Goal: Find specific page/section: Find specific page/section

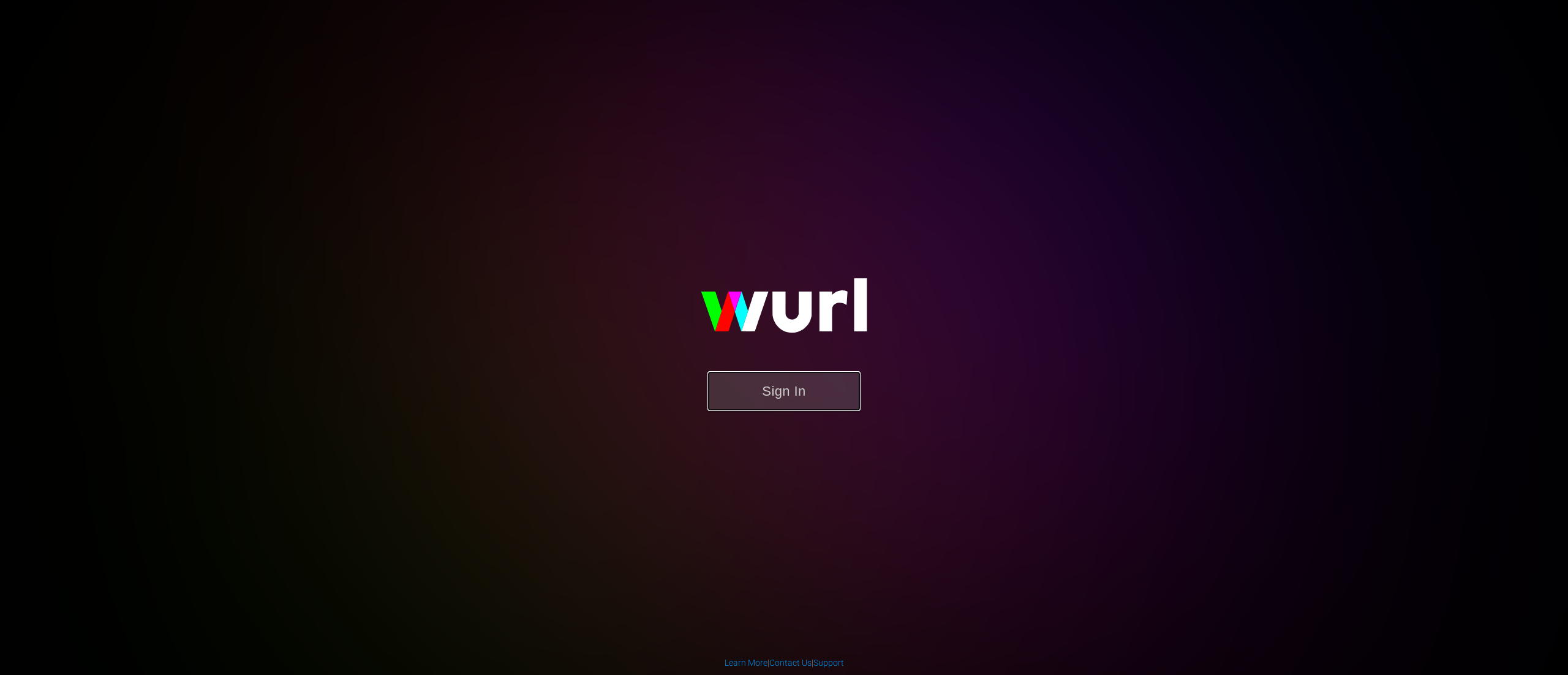
click at [815, 397] on button "Sign In" at bounding box center [784, 391] width 154 height 40
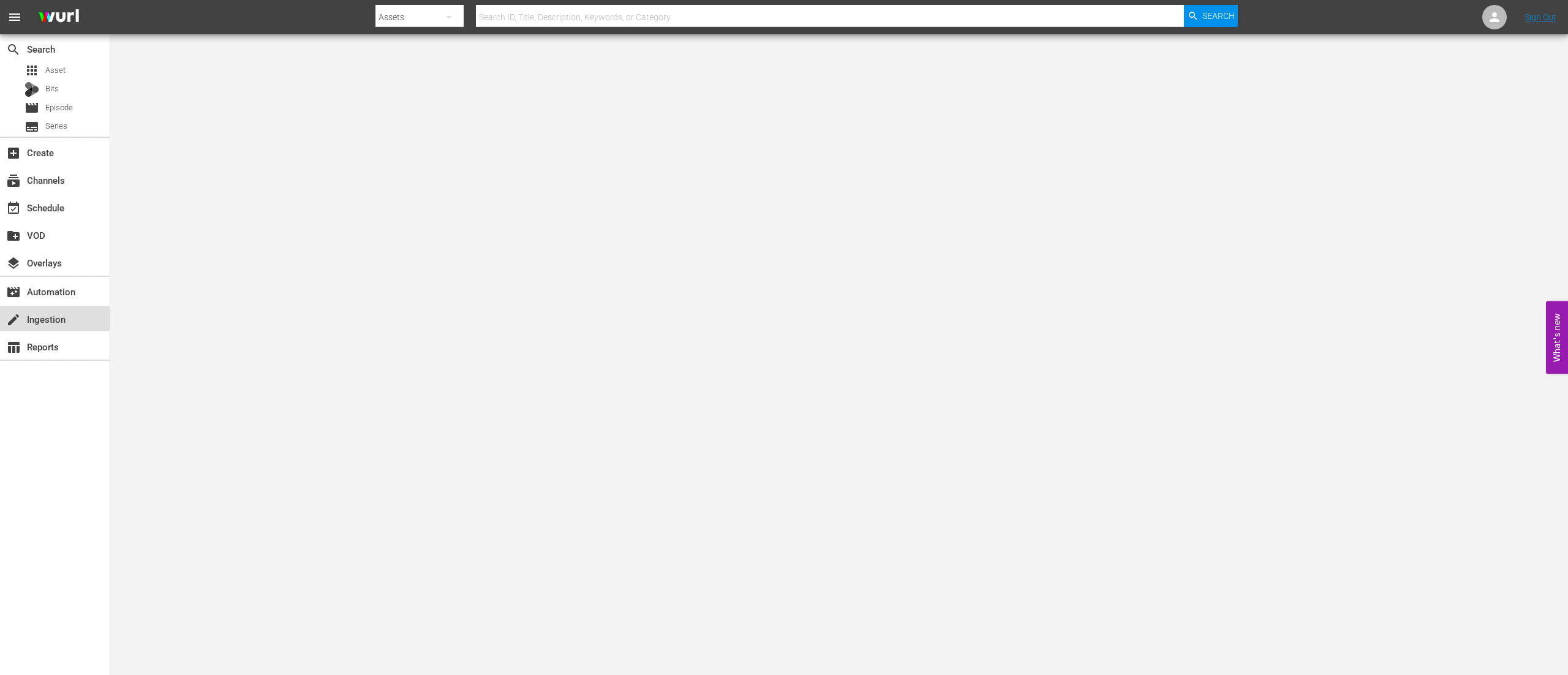
click at [48, 317] on div "create Ingestion" at bounding box center [34, 317] width 69 height 11
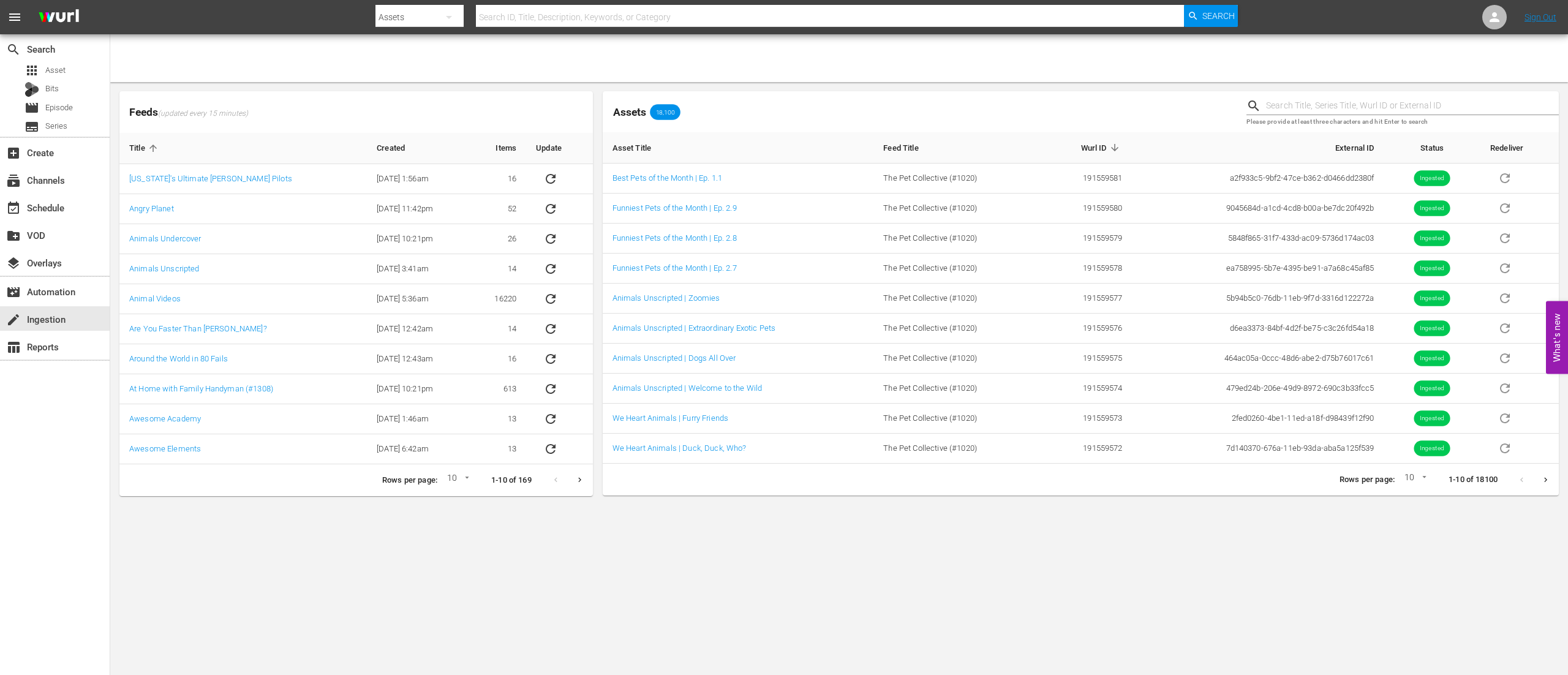
click at [589, 16] on input "text" at bounding box center [830, 17] width 709 height 29
type input "fhve"
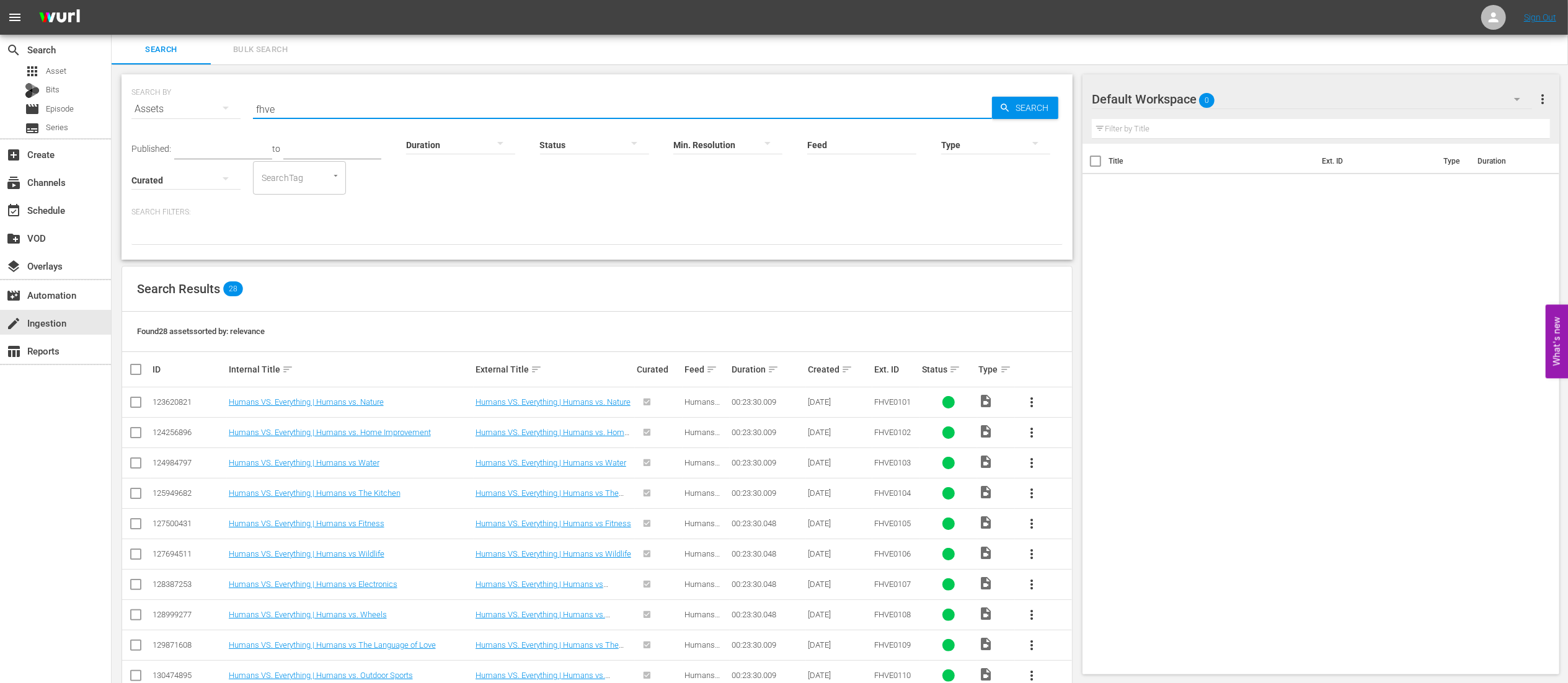
click at [507, 99] on input "fhve" at bounding box center [622, 109] width 739 height 30
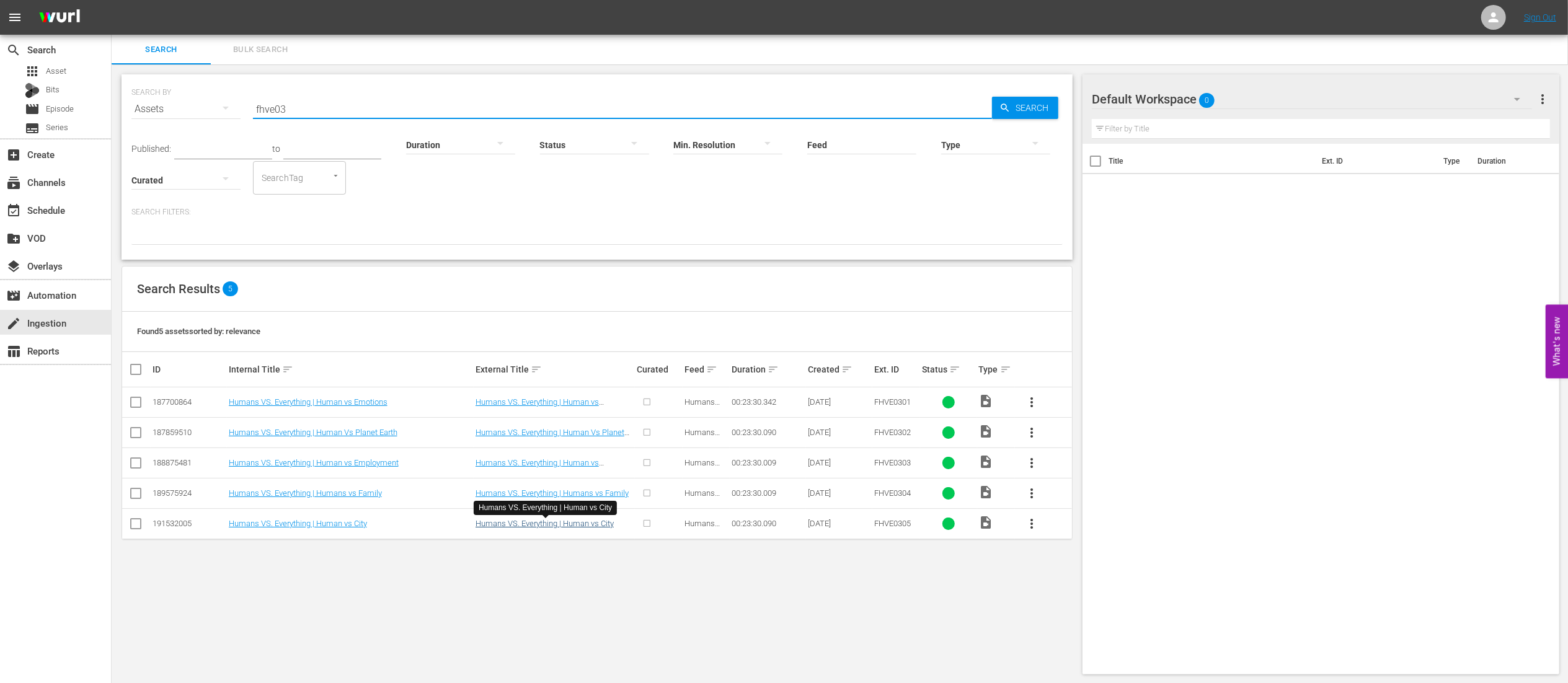
type input "fhve03"
click at [579, 528] on link "Humans VS. Everything | Human vs City" at bounding box center [544, 524] width 138 height 9
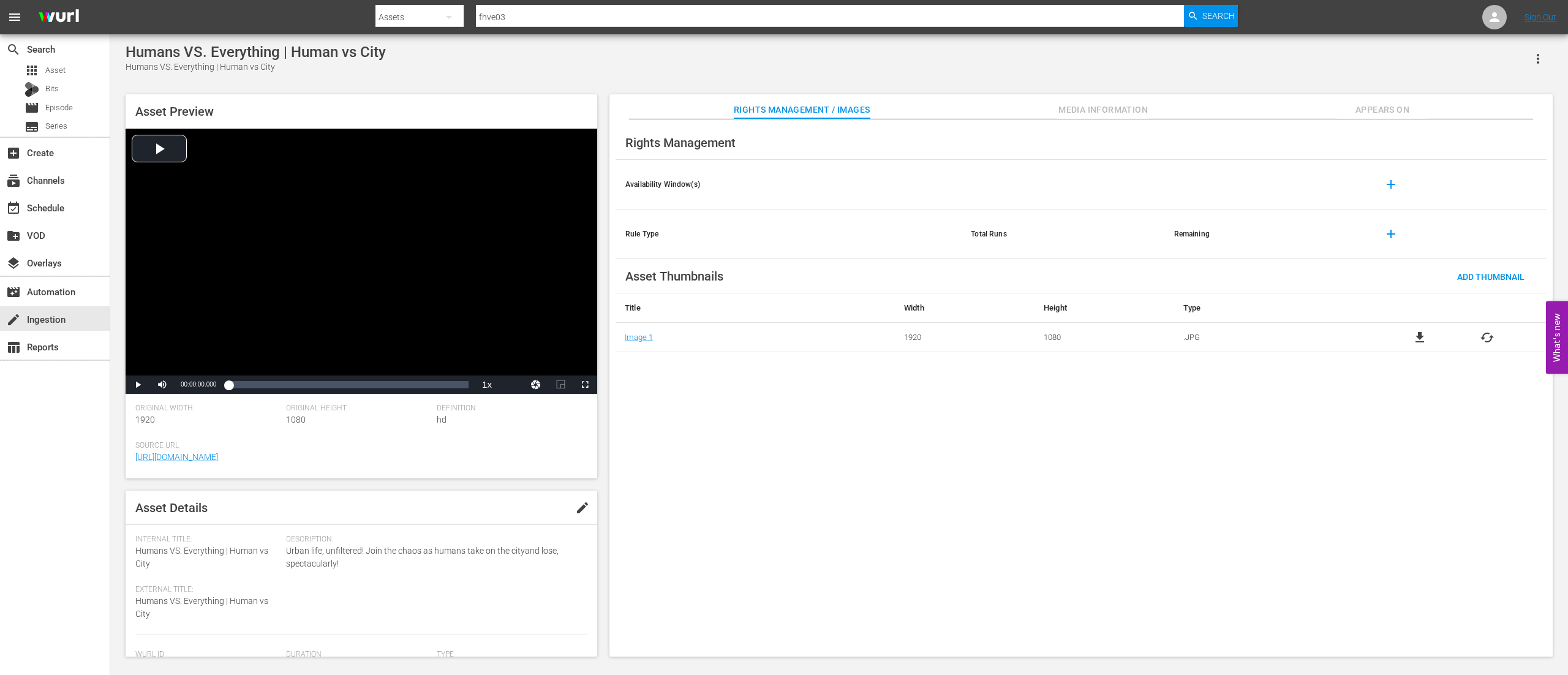
click at [1091, 112] on span "Media Information" at bounding box center [1103, 110] width 92 height 16
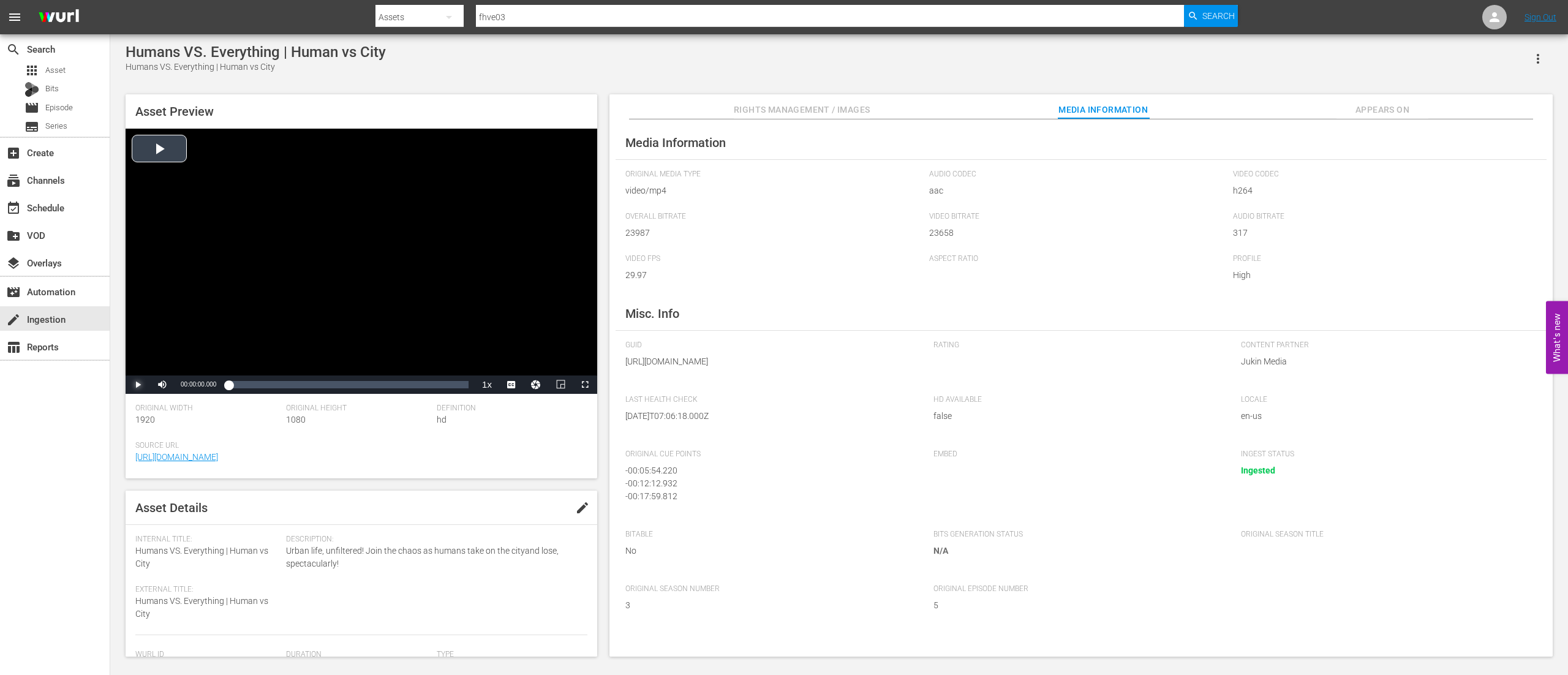
click at [138, 385] on span "Video Player" at bounding box center [138, 385] width 0 height 0
click at [275, 390] on div "Loaded : 1.26% 00:04:33.384 00:00:01.541" at bounding box center [348, 384] width 240 height 12
click at [458, 387] on div "00:22:28.938" at bounding box center [458, 384] width 1 height 12
click at [562, 16] on input "fhve03" at bounding box center [830, 17] width 709 height 29
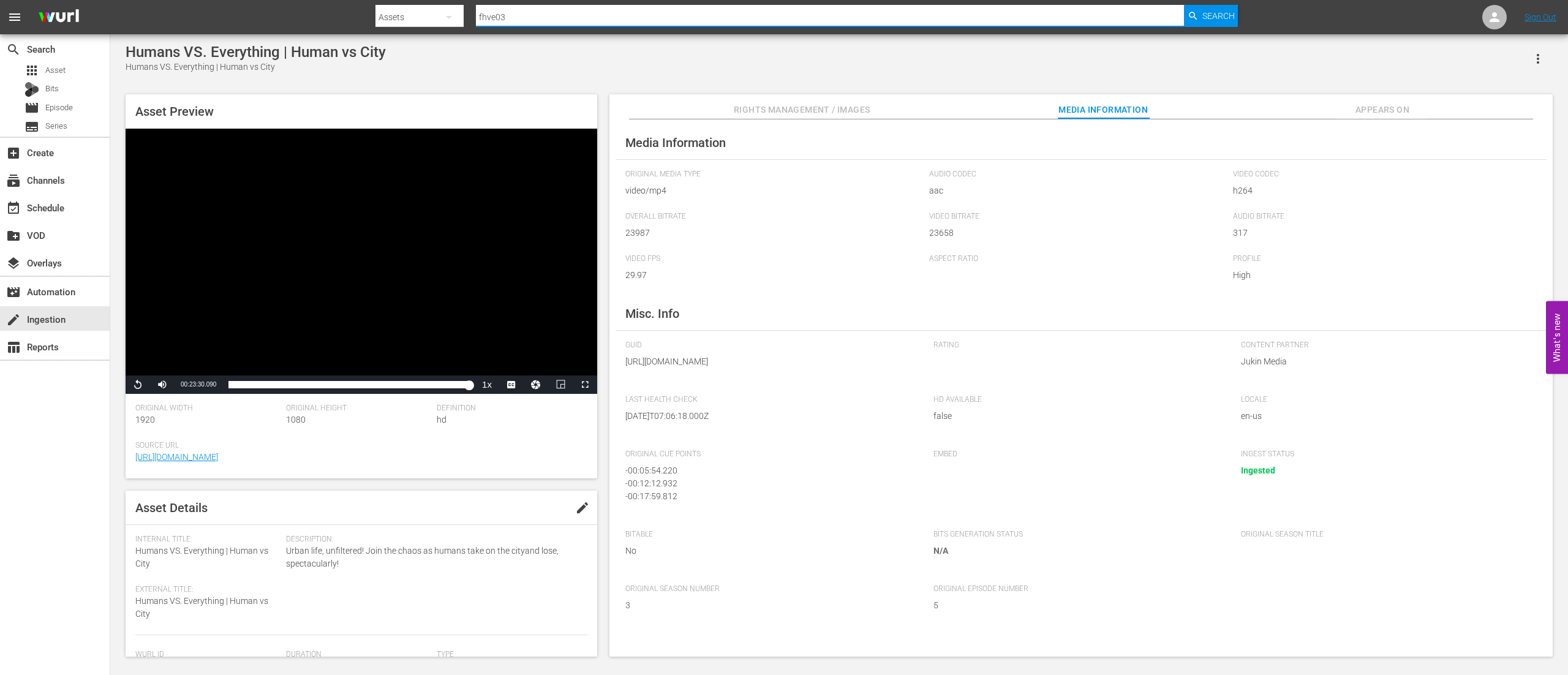
click at [562, 16] on input "fhve03" at bounding box center [830, 17] width 709 height 29
type input "pfpm02"
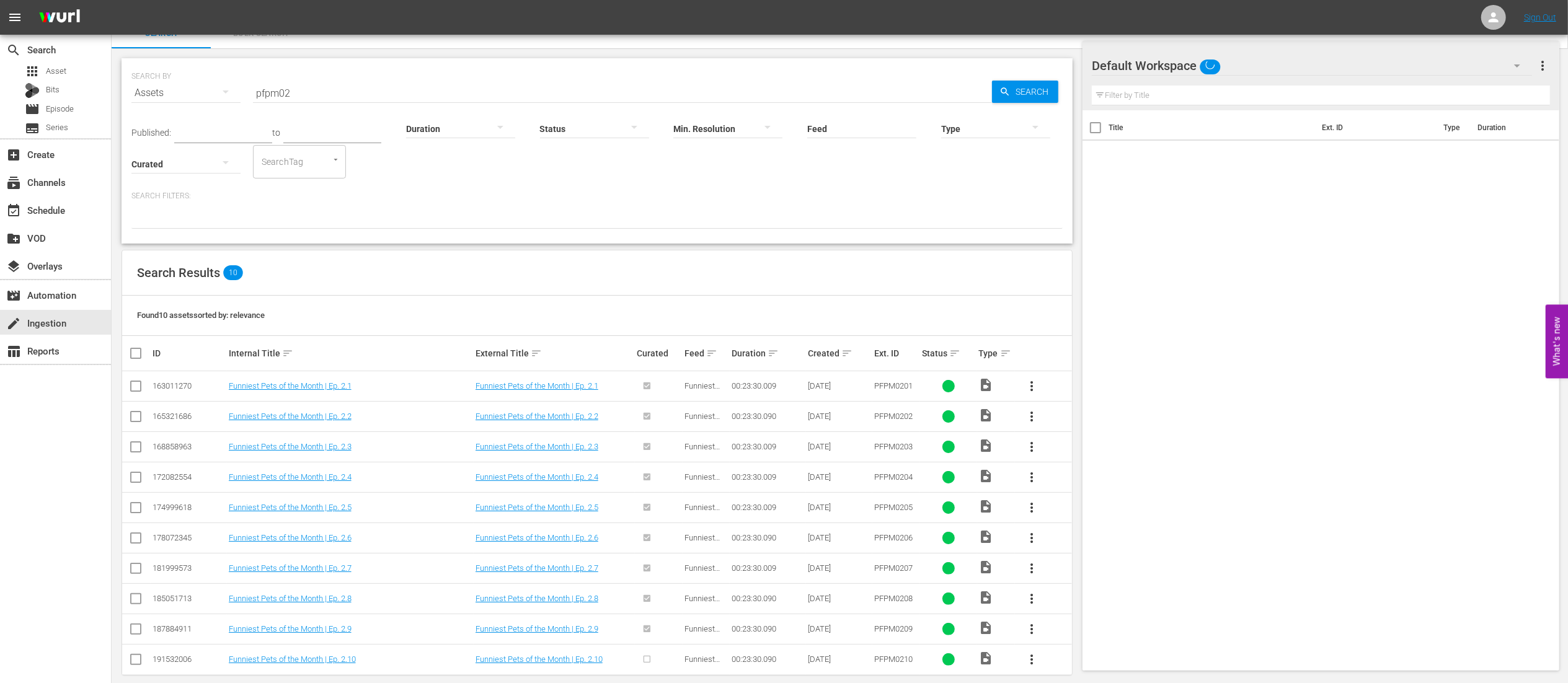
scroll to position [33, 0]
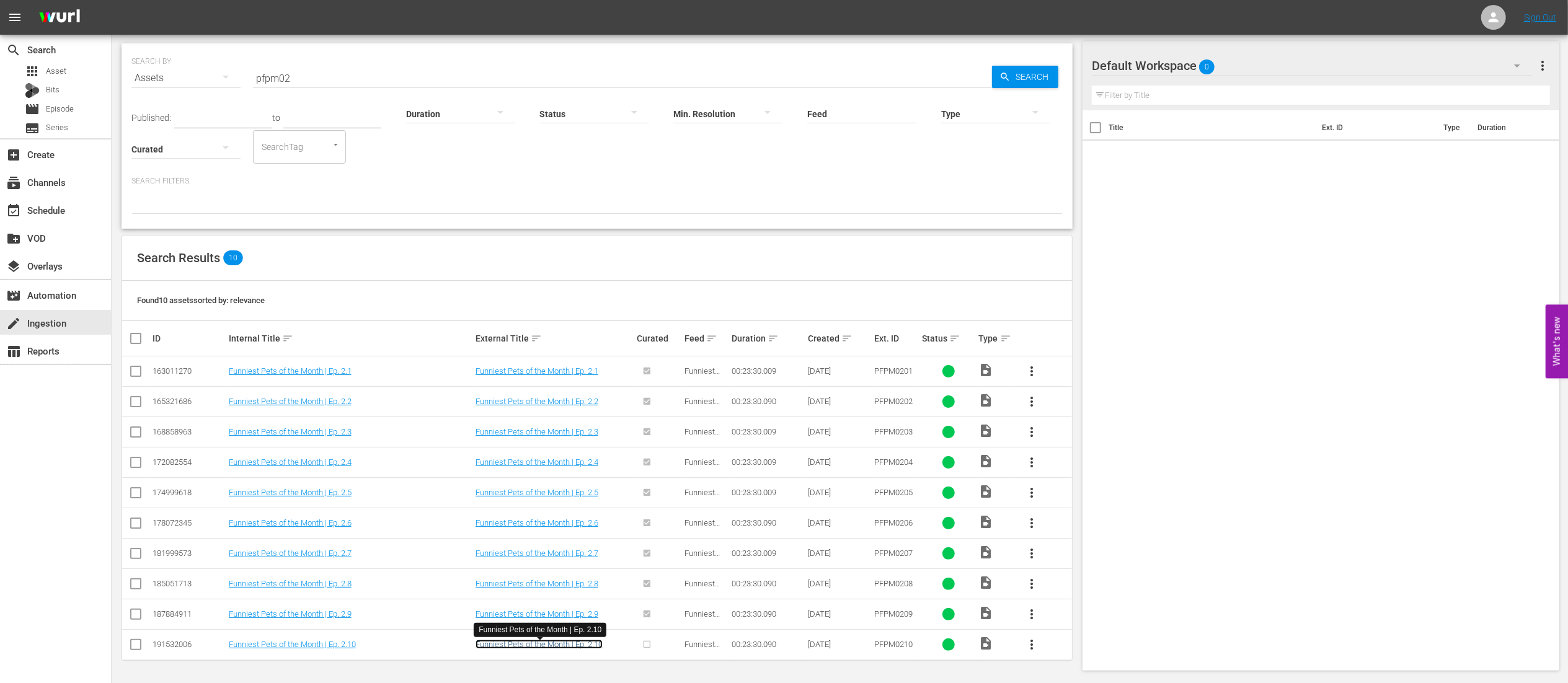
click at [515, 641] on link "Funniest Pets of the Month | Ep. 2.10" at bounding box center [538, 644] width 127 height 9
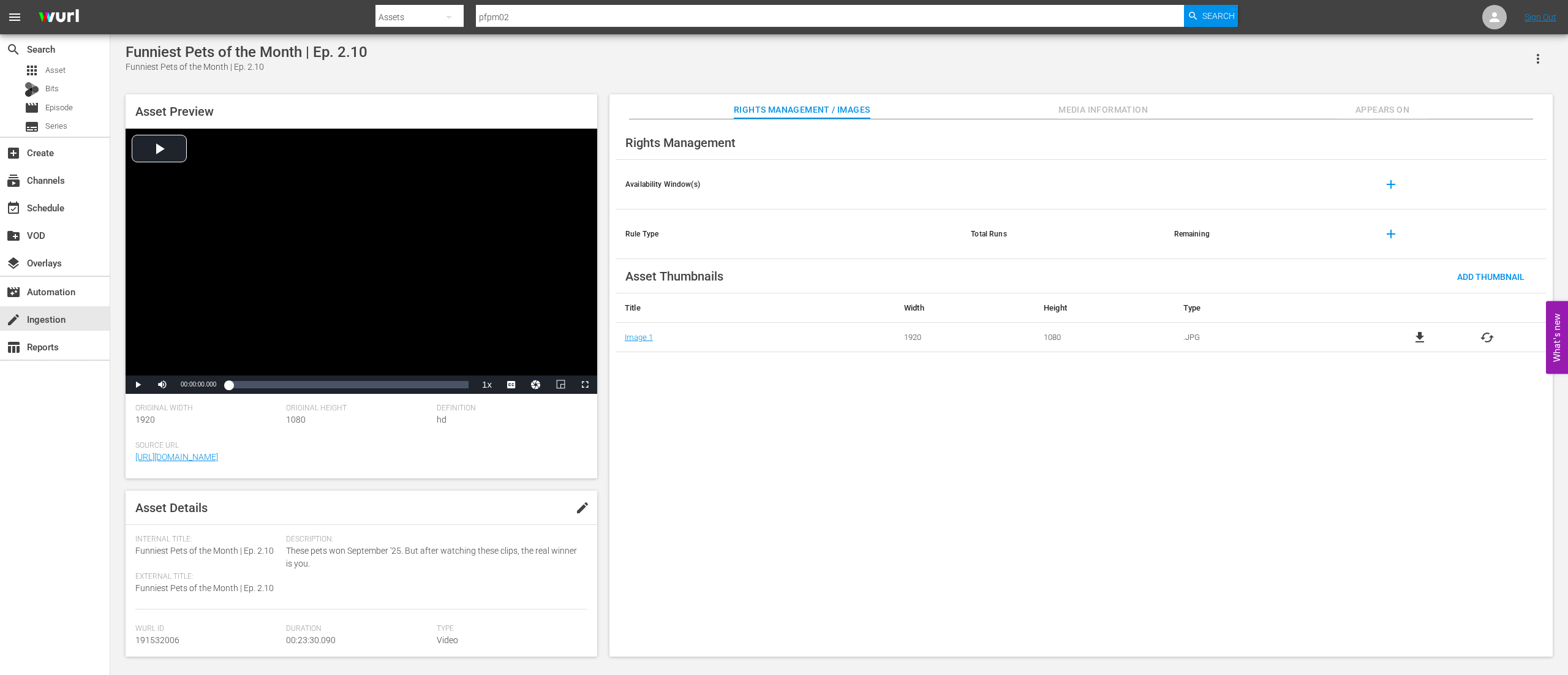
click at [1078, 114] on span "Media Information" at bounding box center [1103, 110] width 92 height 16
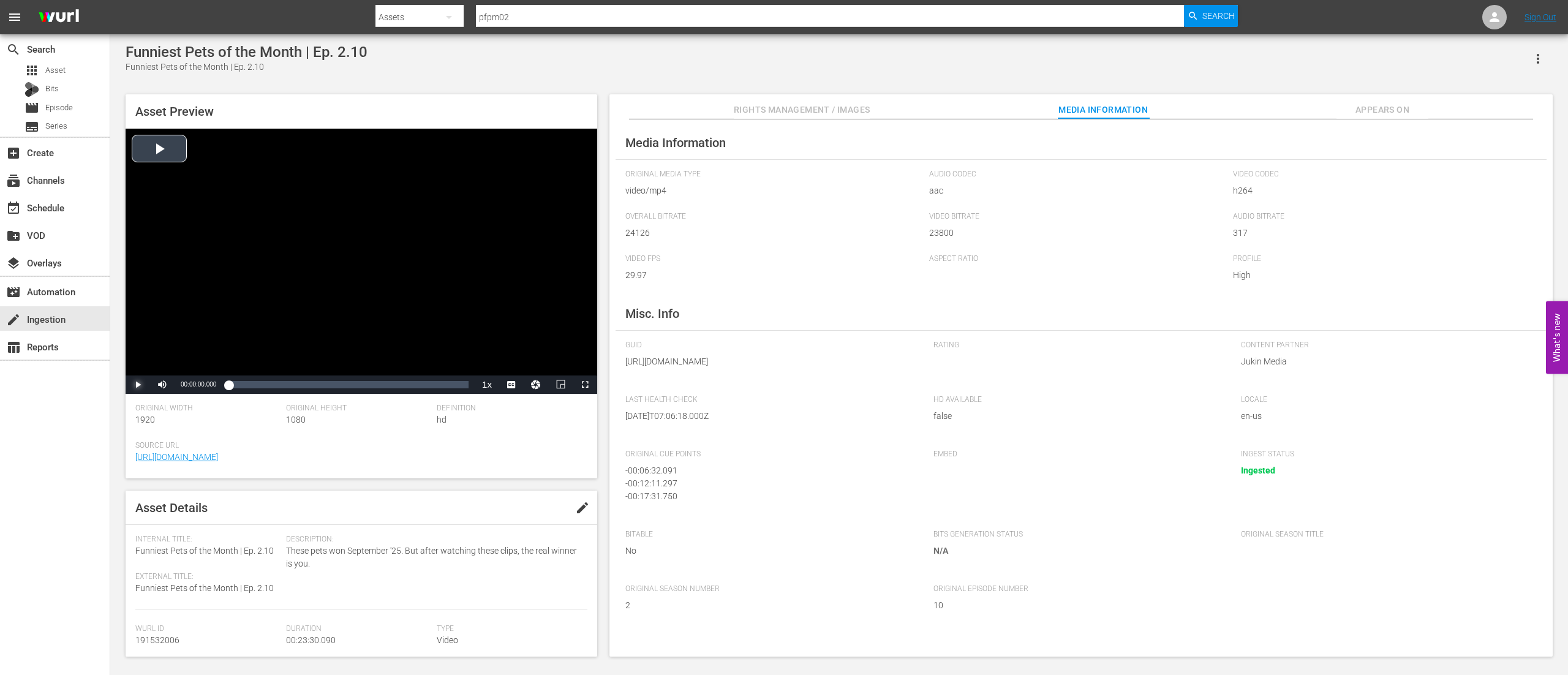
click at [138, 385] on span "Video Player" at bounding box center [138, 385] width 0 height 0
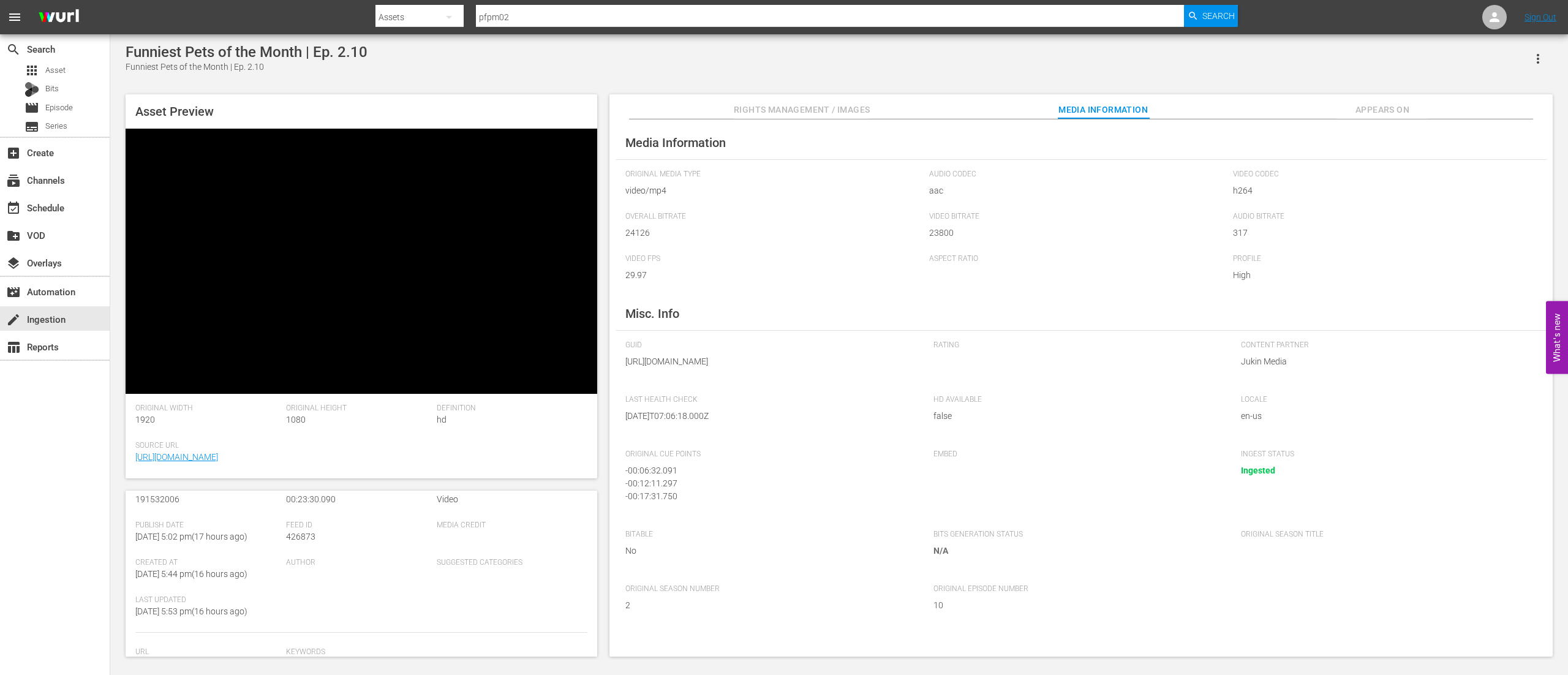
scroll to position [111, 0]
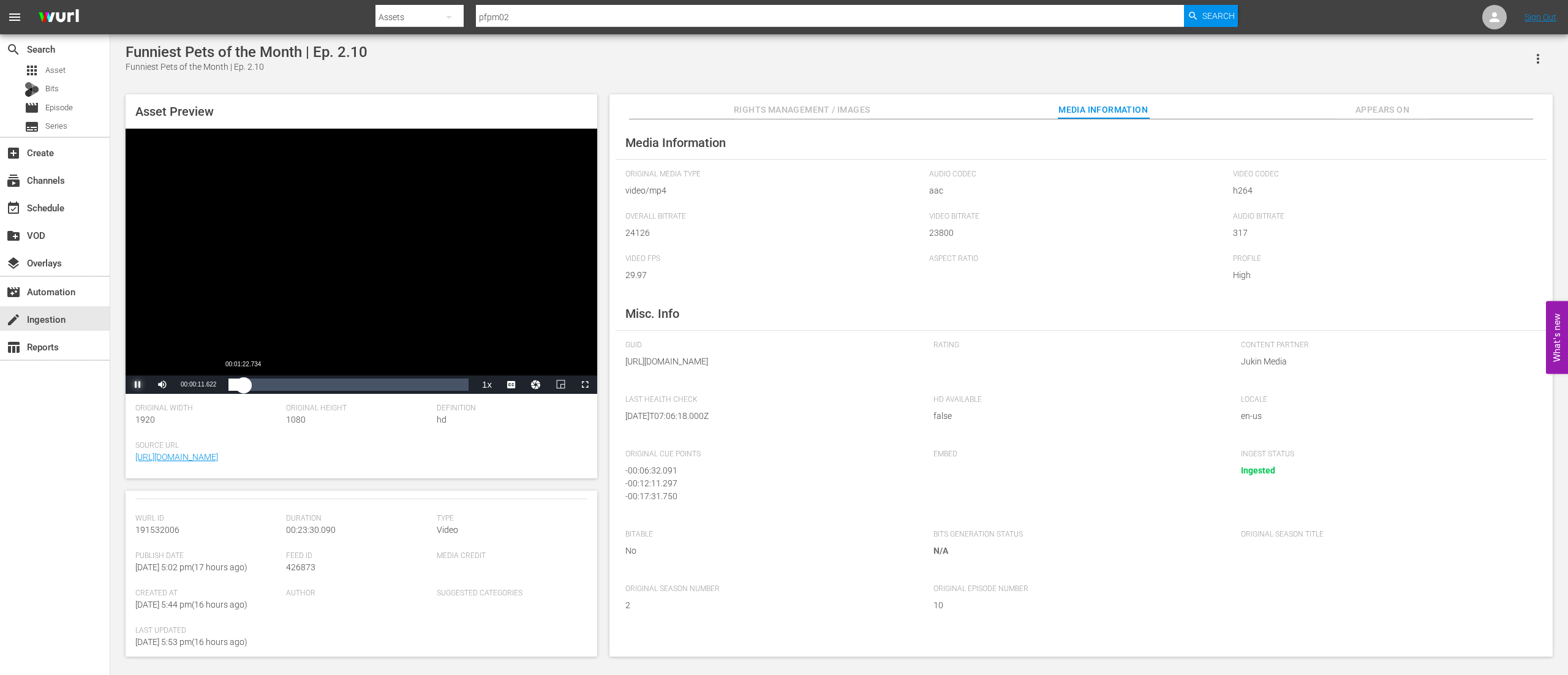
click at [243, 387] on div "Loaded : 3.83% 00:01:22.734 00:00:11.772" at bounding box center [348, 384] width 240 height 12
click at [229, 385] on div "Loaded : 8.51% 00:00:03.597 00:01:35.018" at bounding box center [348, 384] width 240 height 12
click at [464, 385] on div "Loaded : 2.56% 00:23:01.312 00:00:10.997" at bounding box center [348, 384] width 240 height 12
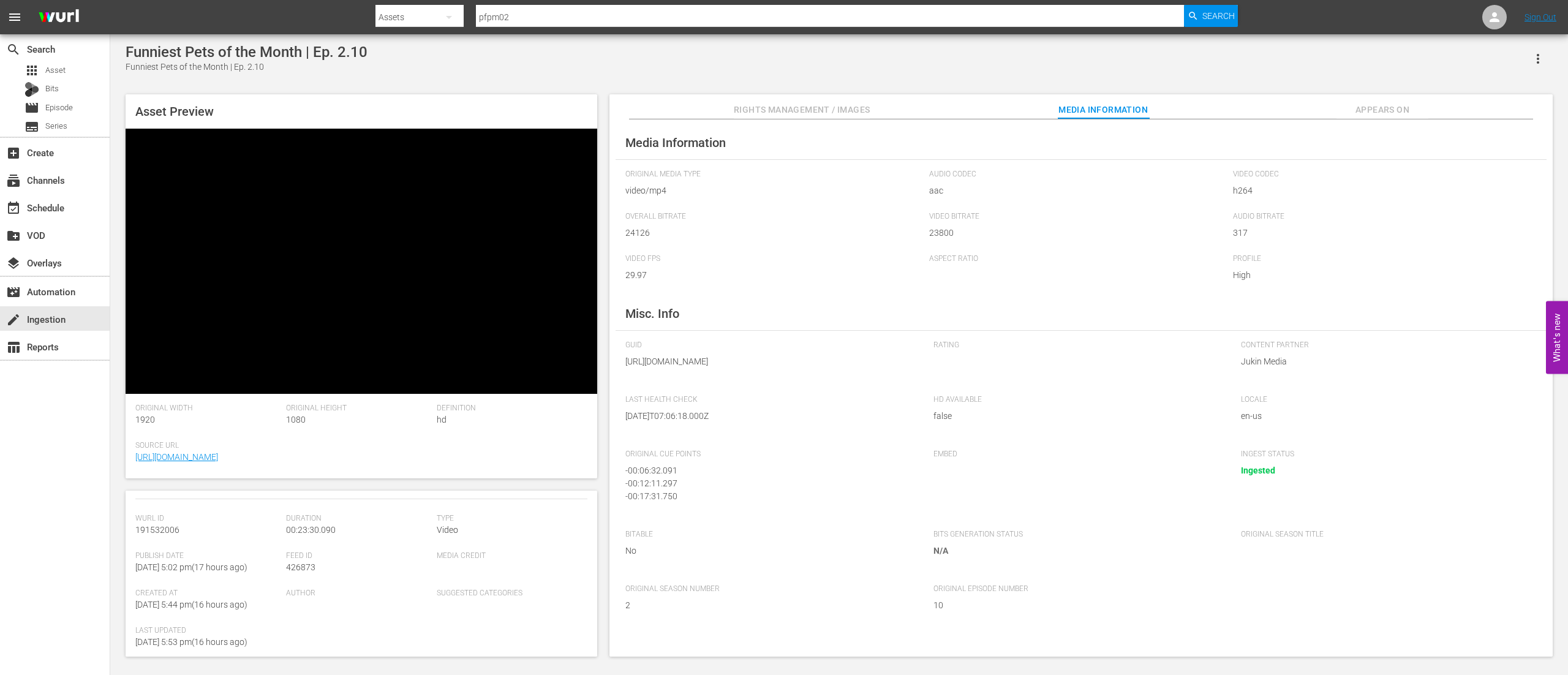
click at [529, 17] on input "pfpm02" at bounding box center [830, 17] width 709 height 29
type input "fhve0306"
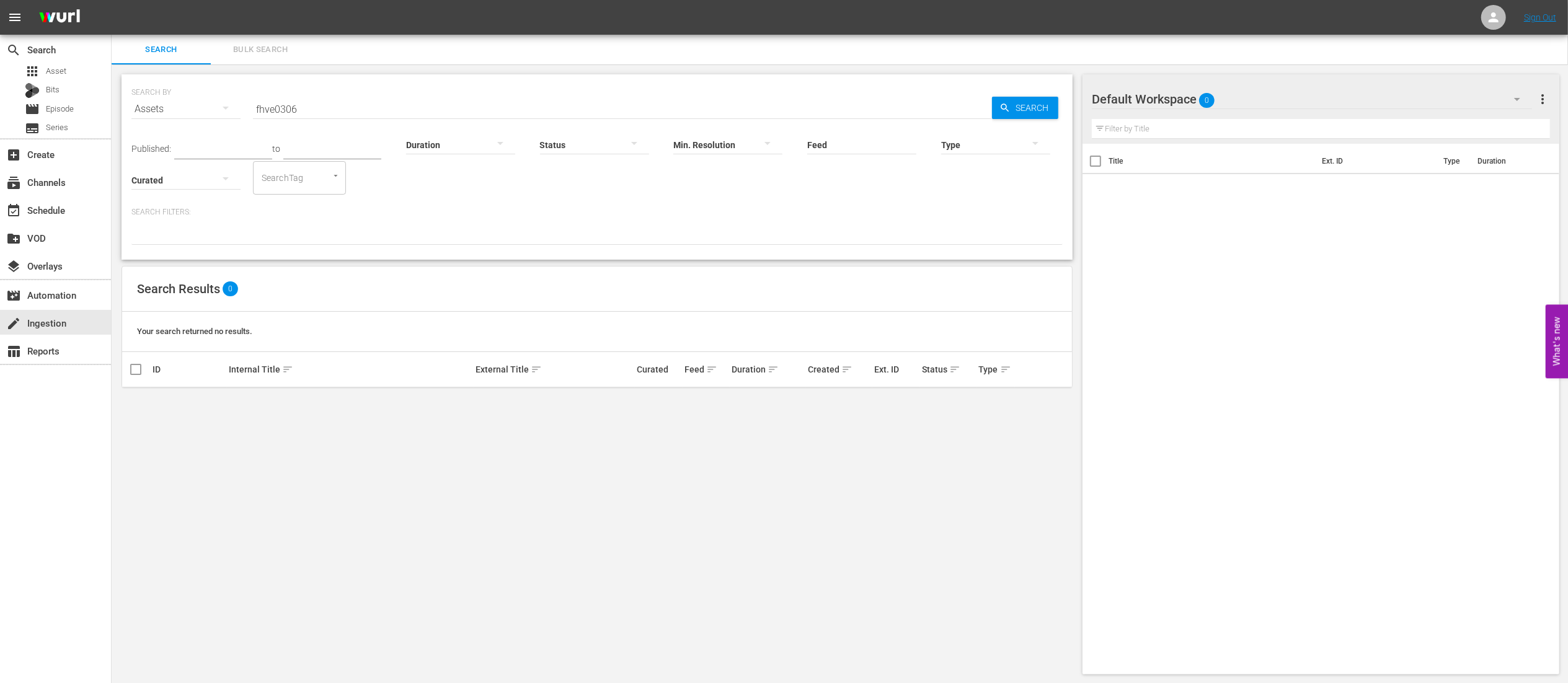
click at [337, 114] on input "fhve0306" at bounding box center [622, 109] width 739 height 30
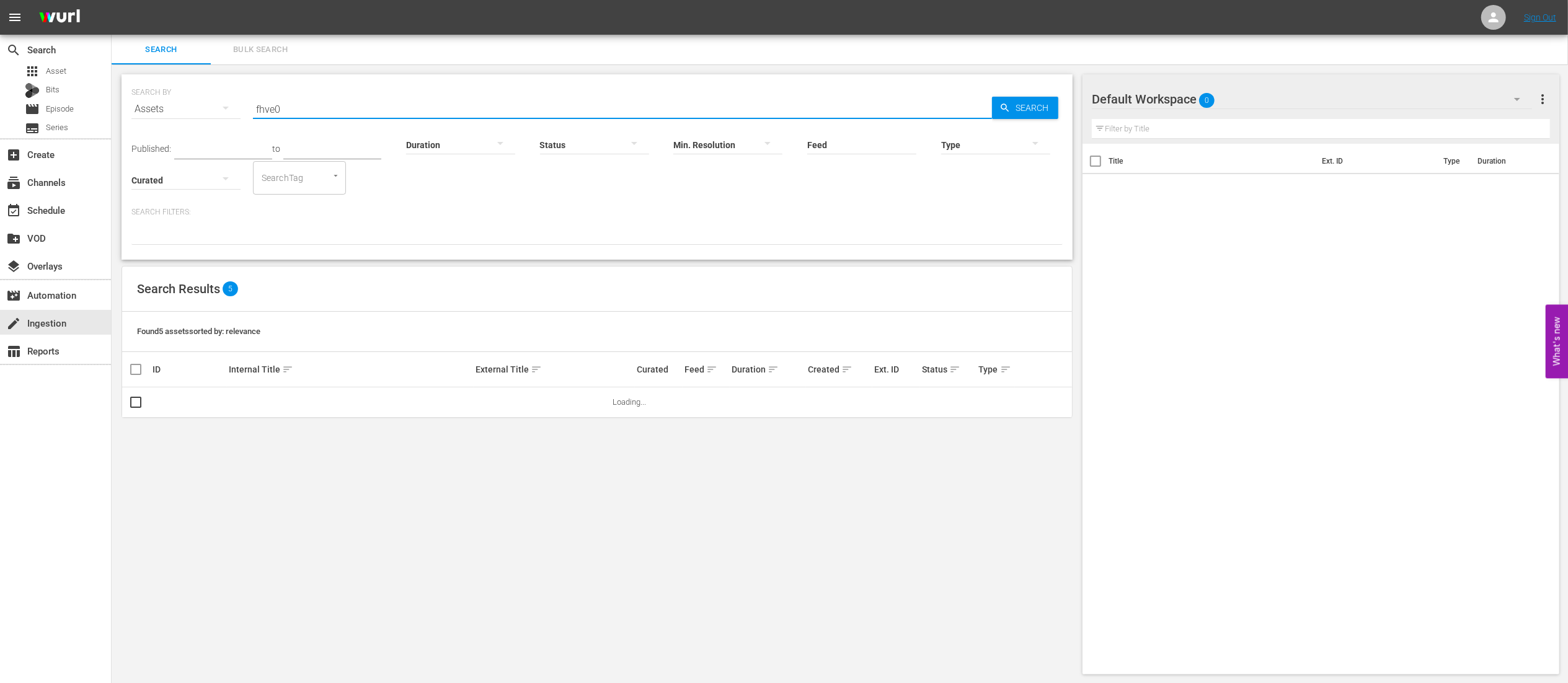
type input "fhve03"
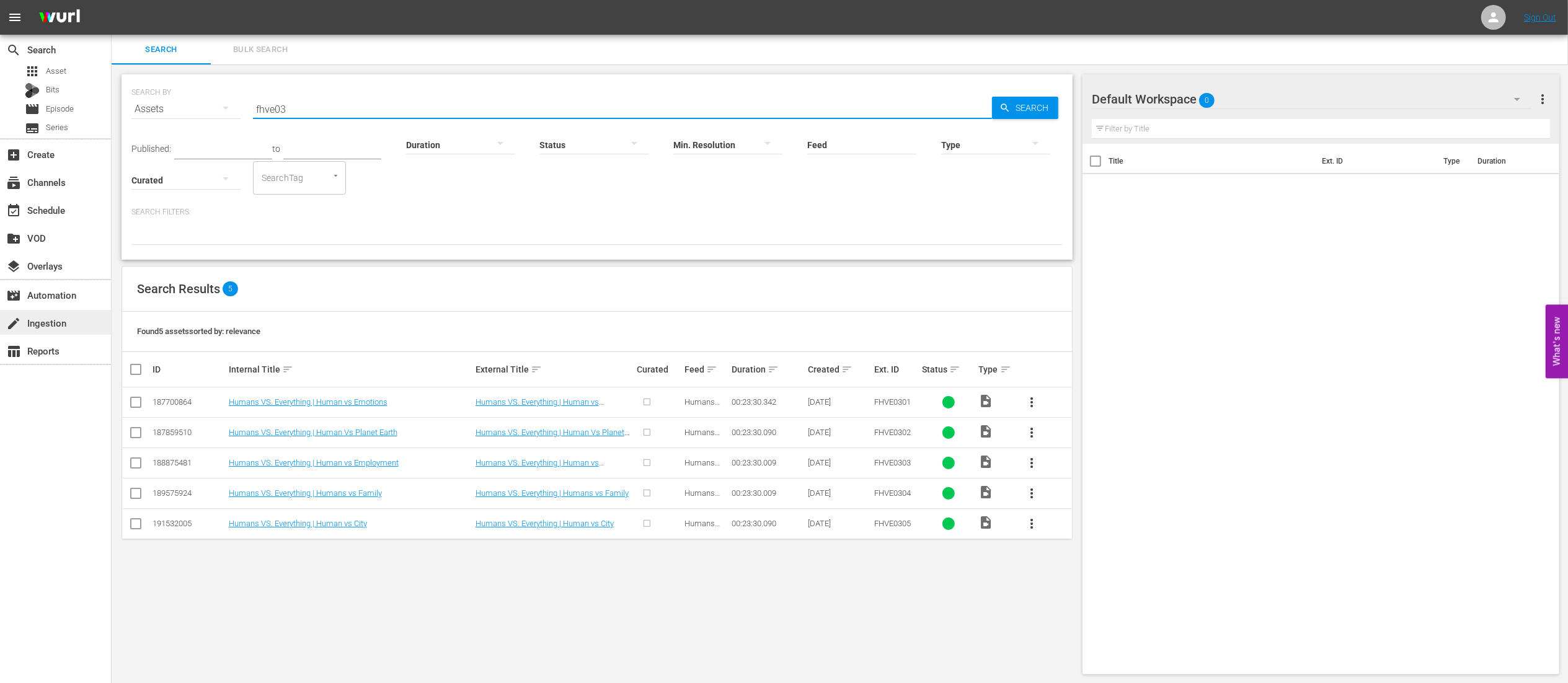
click at [40, 321] on div "create Ingestion" at bounding box center [34, 321] width 69 height 11
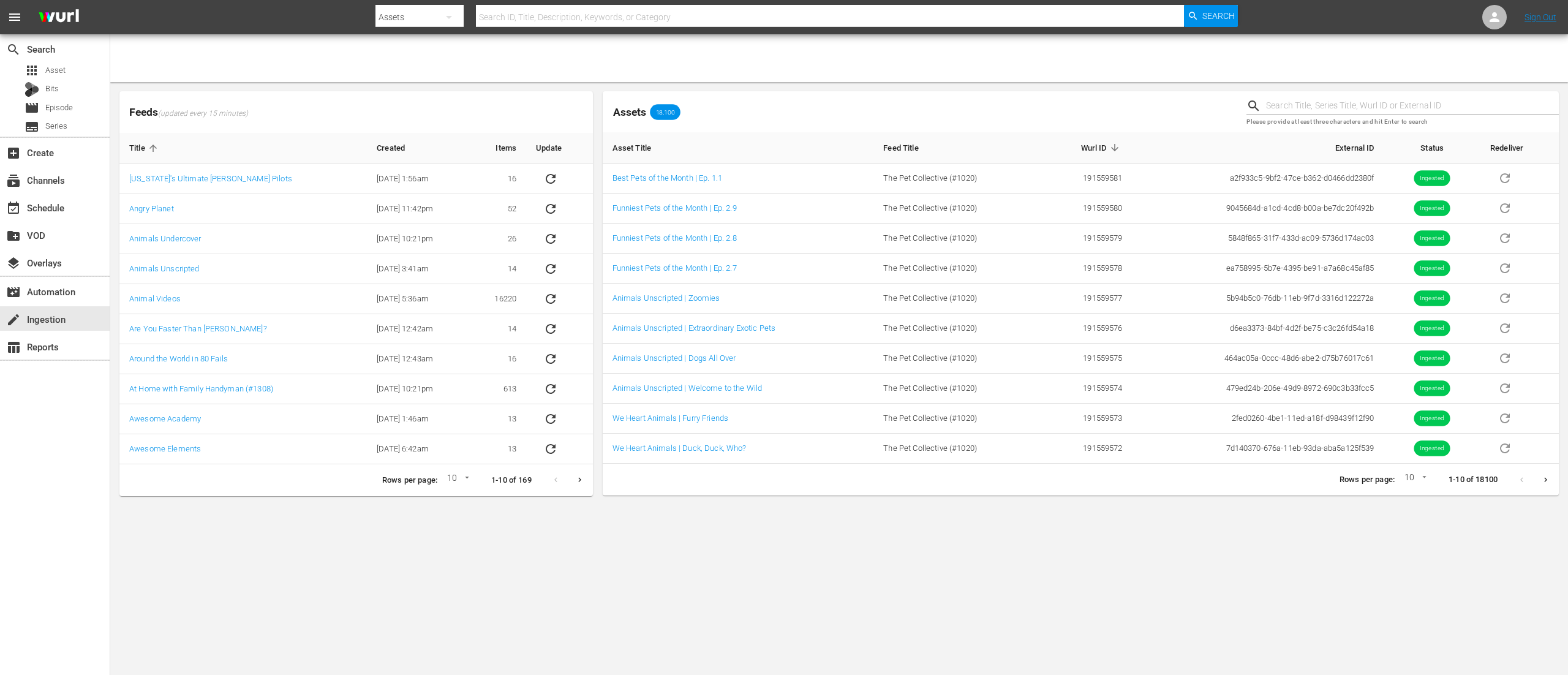
click at [621, 9] on input "text" at bounding box center [830, 17] width 709 height 29
type input "fhve03"
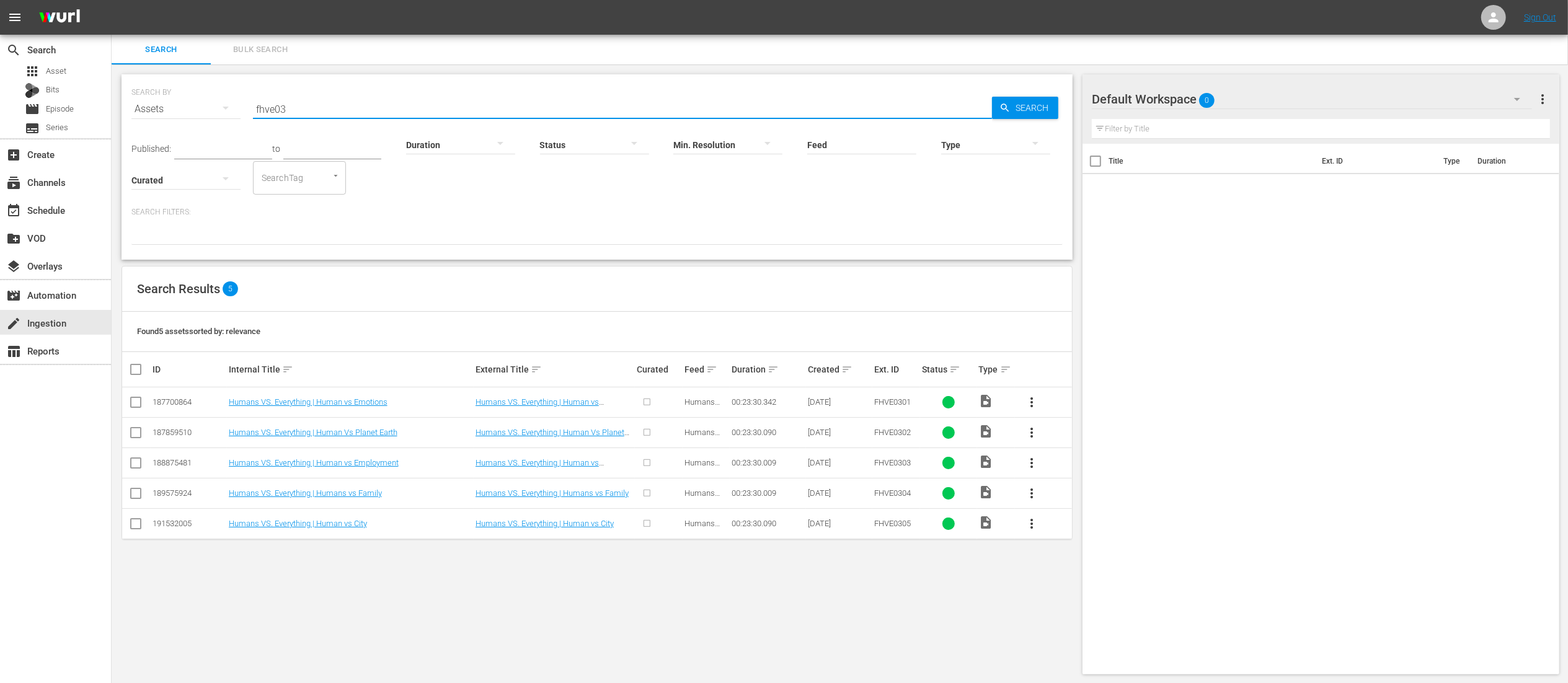
click at [522, 99] on input "fhve03" at bounding box center [622, 109] width 739 height 30
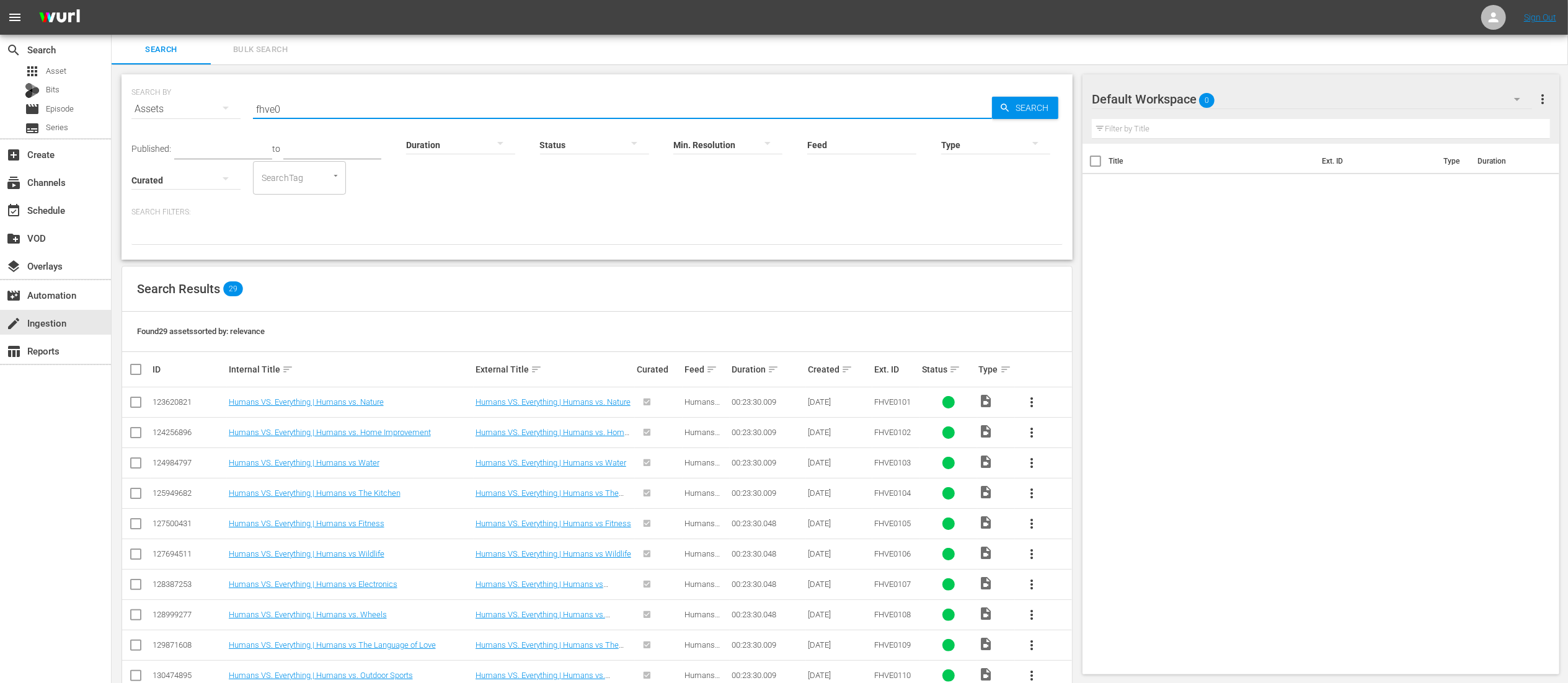
type input "fhve03"
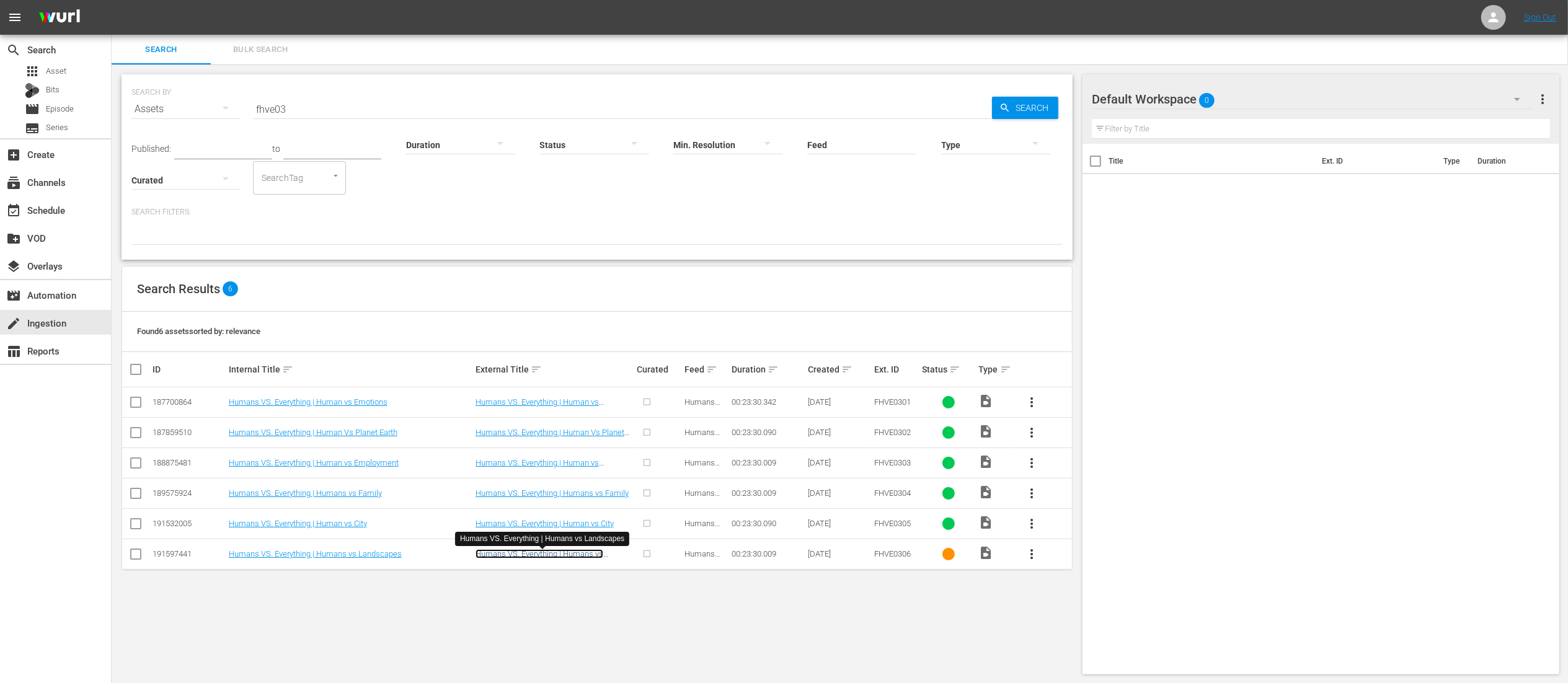
click at [514, 559] on link "Humans VS. Everything | Humans vs Landscapes" at bounding box center [539, 559] width 128 height 19
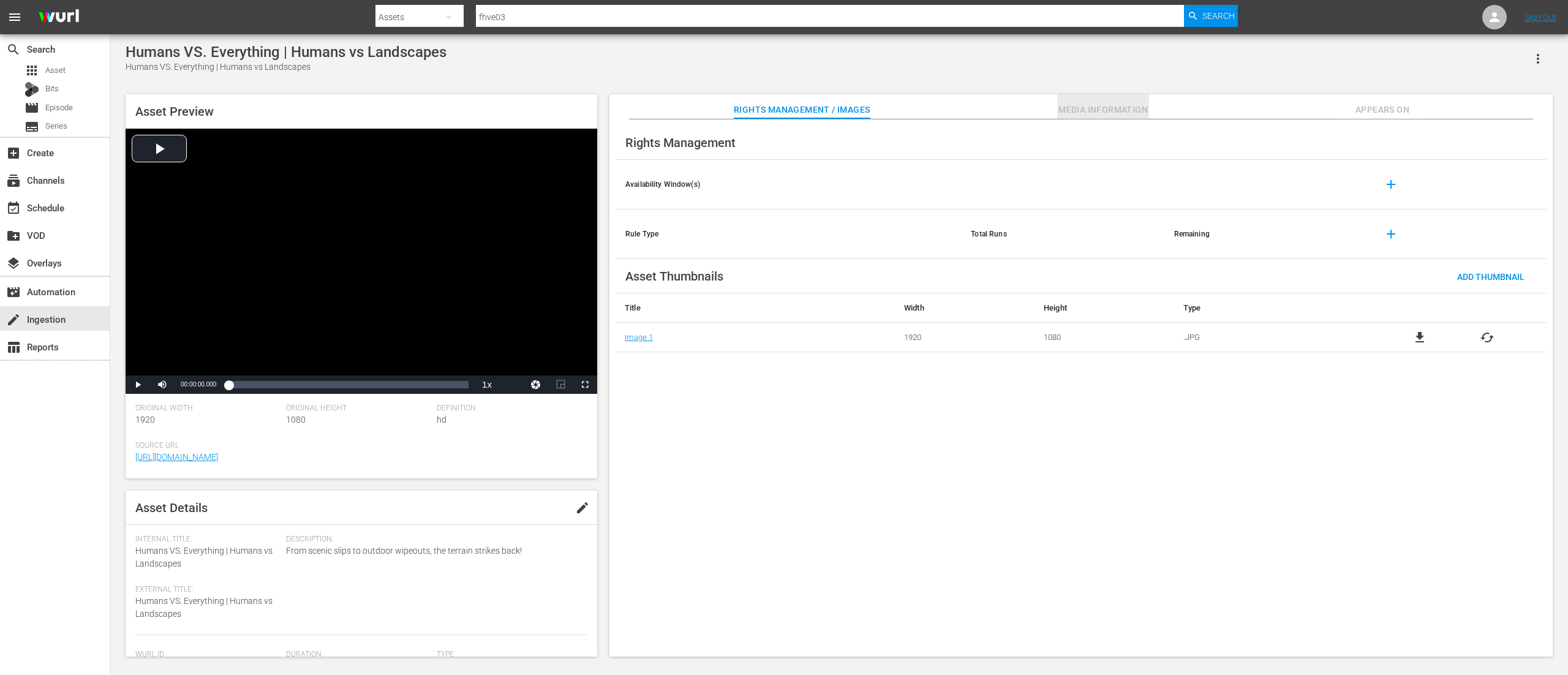
click at [1083, 110] on span "Media Information" at bounding box center [1103, 110] width 92 height 16
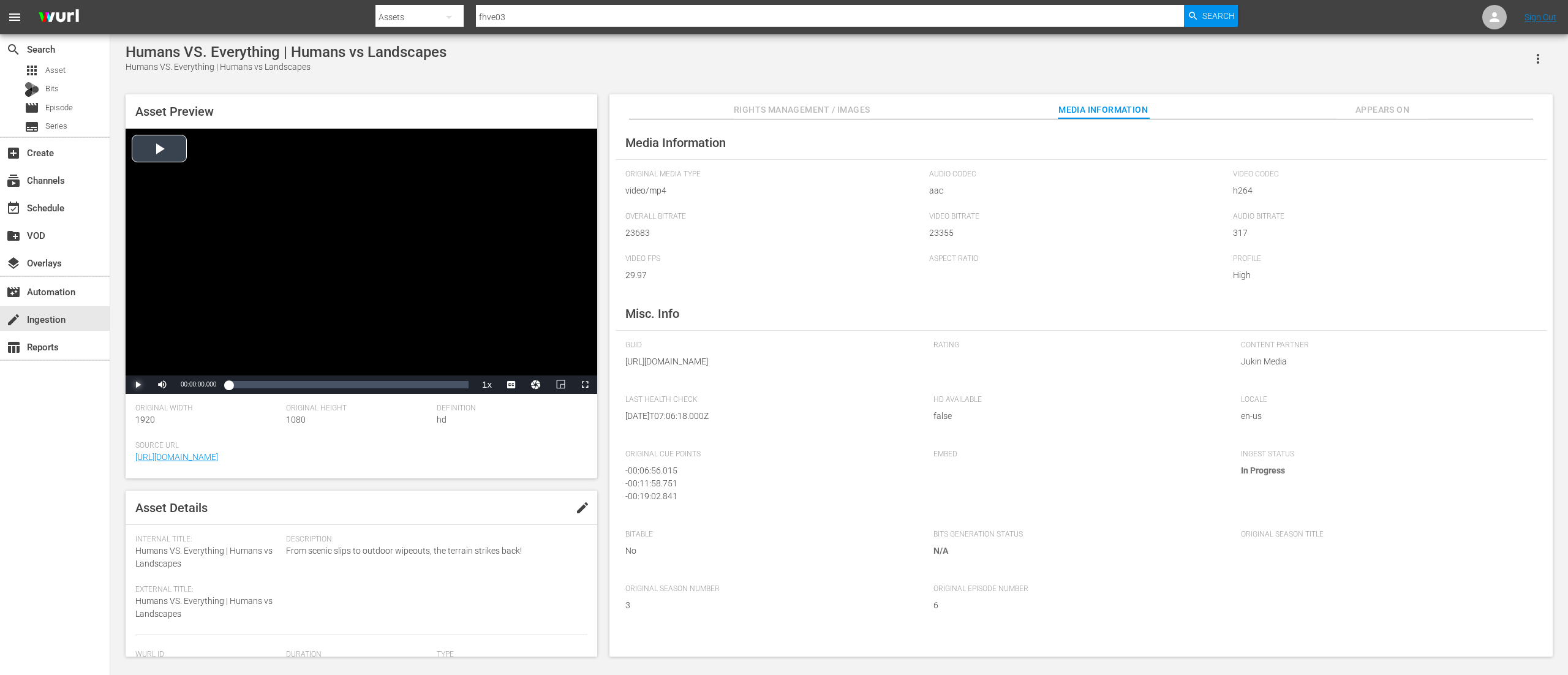
click at [138, 385] on span "Video Player" at bounding box center [138, 385] width 0 height 0
click at [231, 386] on div "00:00:06.565" at bounding box center [229, 384] width 3 height 12
click at [461, 389] on div "00:22:43.248" at bounding box center [461, 384] width 1 height 12
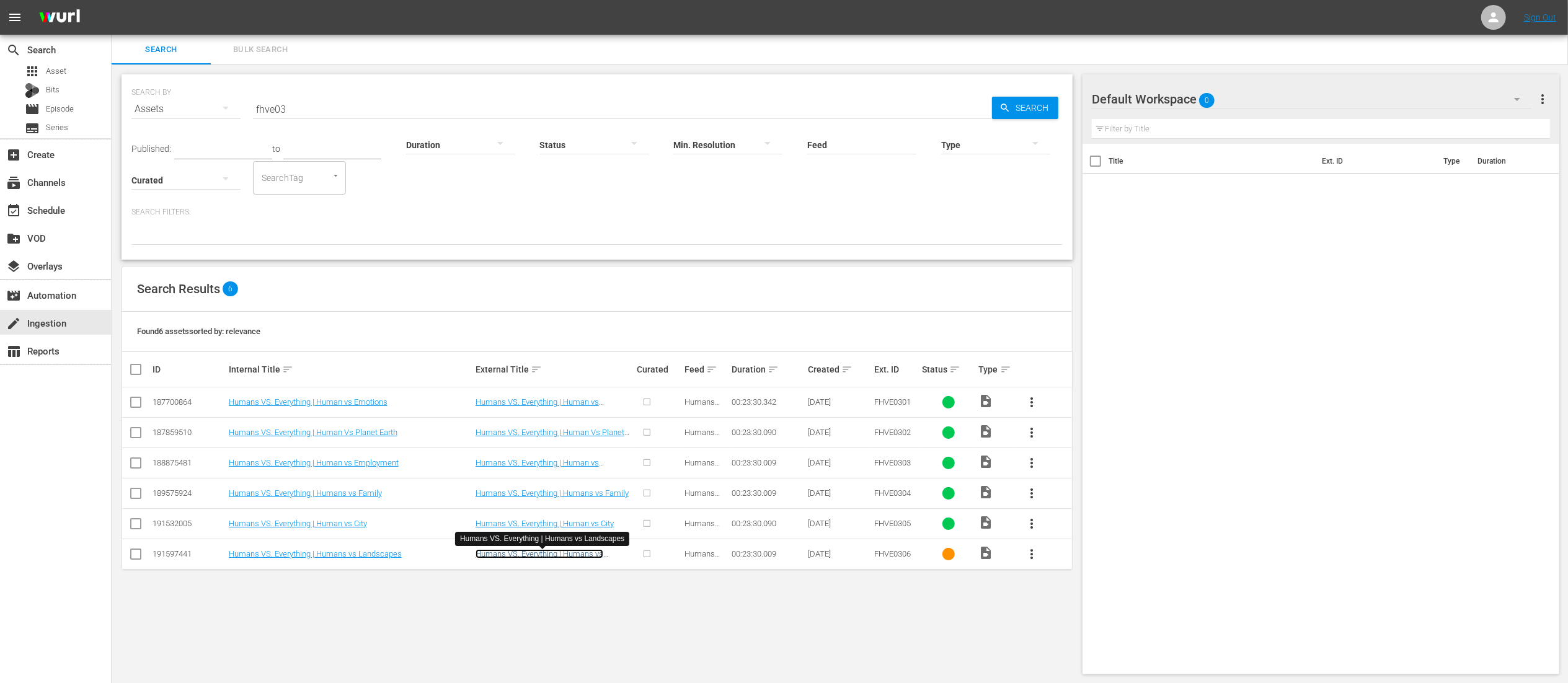
click at [543, 552] on link "Humans VS. Everything | Humans vs Landscapes" at bounding box center [539, 559] width 128 height 19
